Goal: Task Accomplishment & Management: Manage account settings

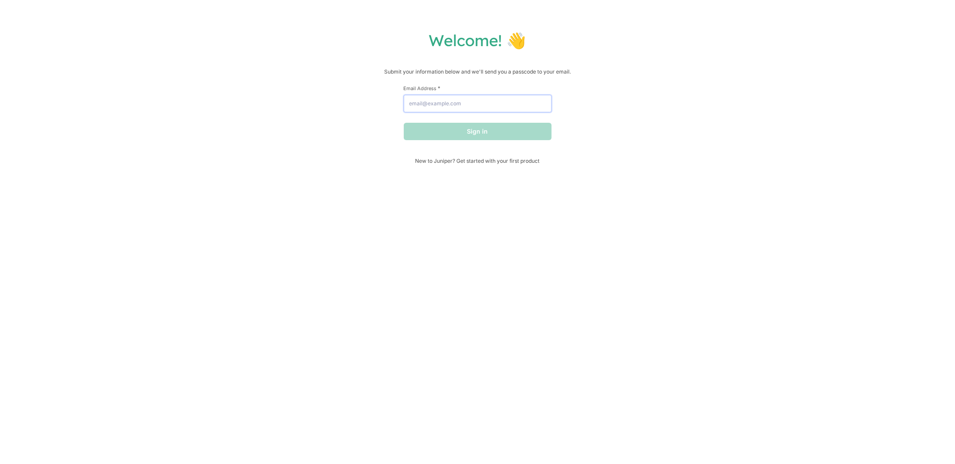
click at [458, 100] on input "Email Address *" at bounding box center [478, 103] width 148 height 17
click at [489, 106] on input "Email Address *" at bounding box center [478, 103] width 148 height 17
type input "[PERSON_NAME][EMAIL_ADDRESS][PERSON_NAME][DOMAIN_NAME]"
click at [480, 133] on button "Sign in" at bounding box center [478, 131] width 148 height 17
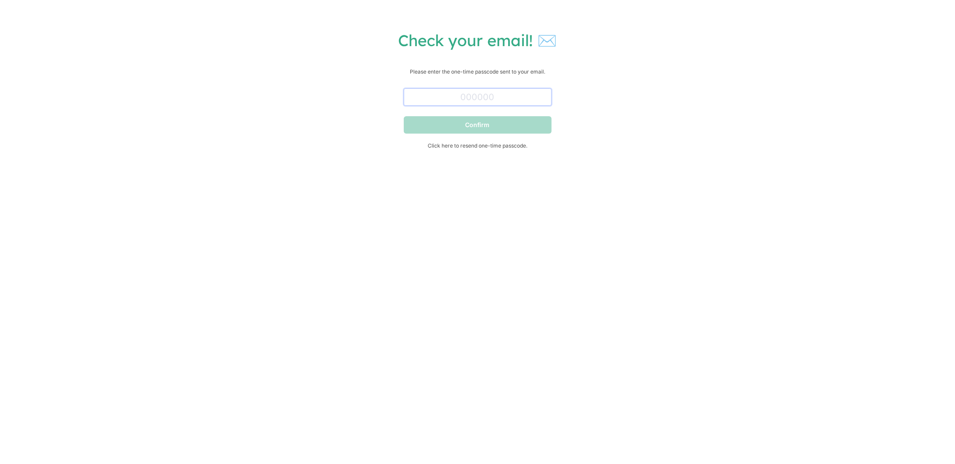
click at [456, 94] on input "text" at bounding box center [478, 96] width 148 height 17
paste input "718510"
type input "718510"
click at [490, 120] on button "Confirm" at bounding box center [478, 124] width 148 height 17
